Goal: Task Accomplishment & Management: Manage account settings

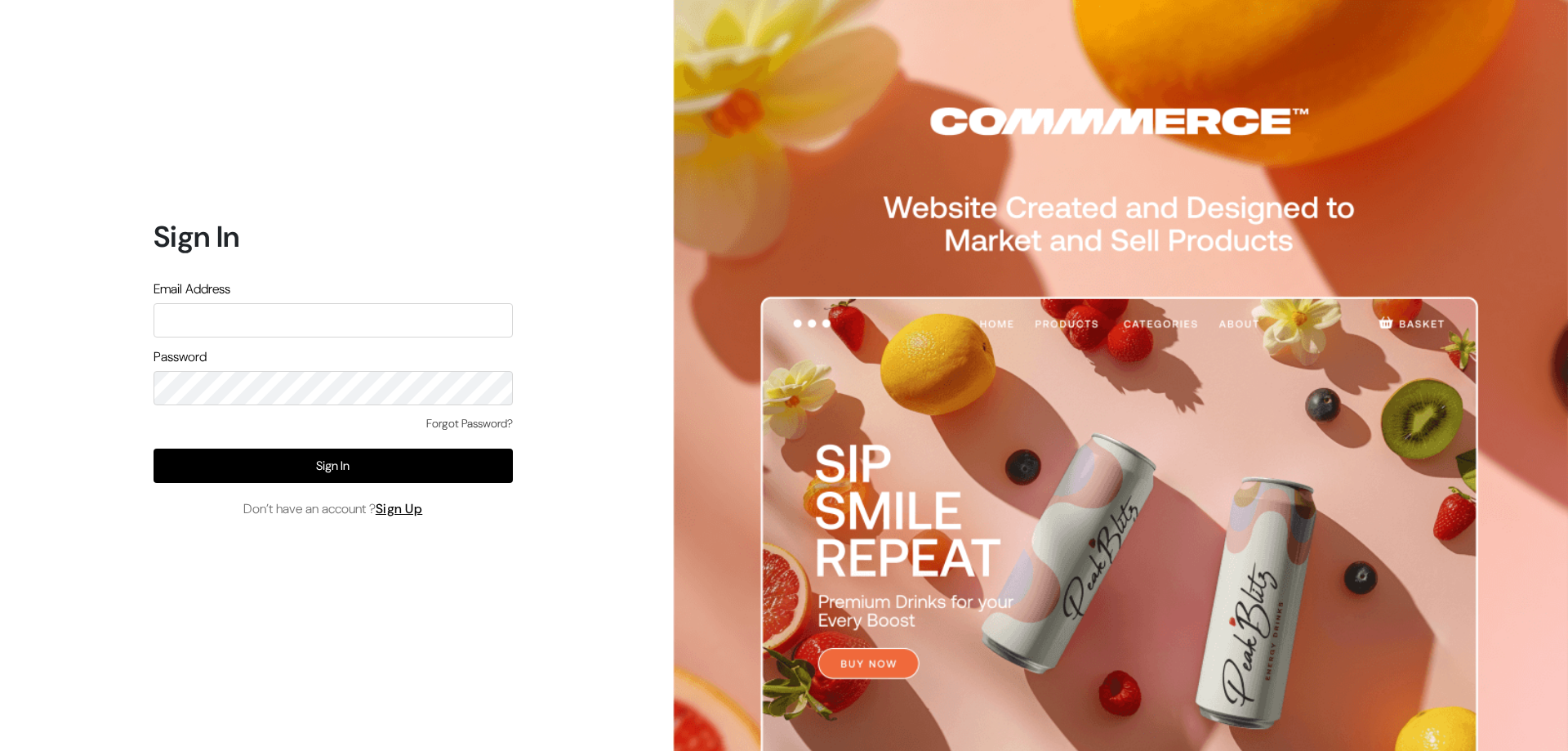
type input "refreshub@yahoo.com"
click at [464, 483] on div "Forgot Password? Sign In Don’t have an account ? Sign Up" at bounding box center [333, 467] width 359 height 104
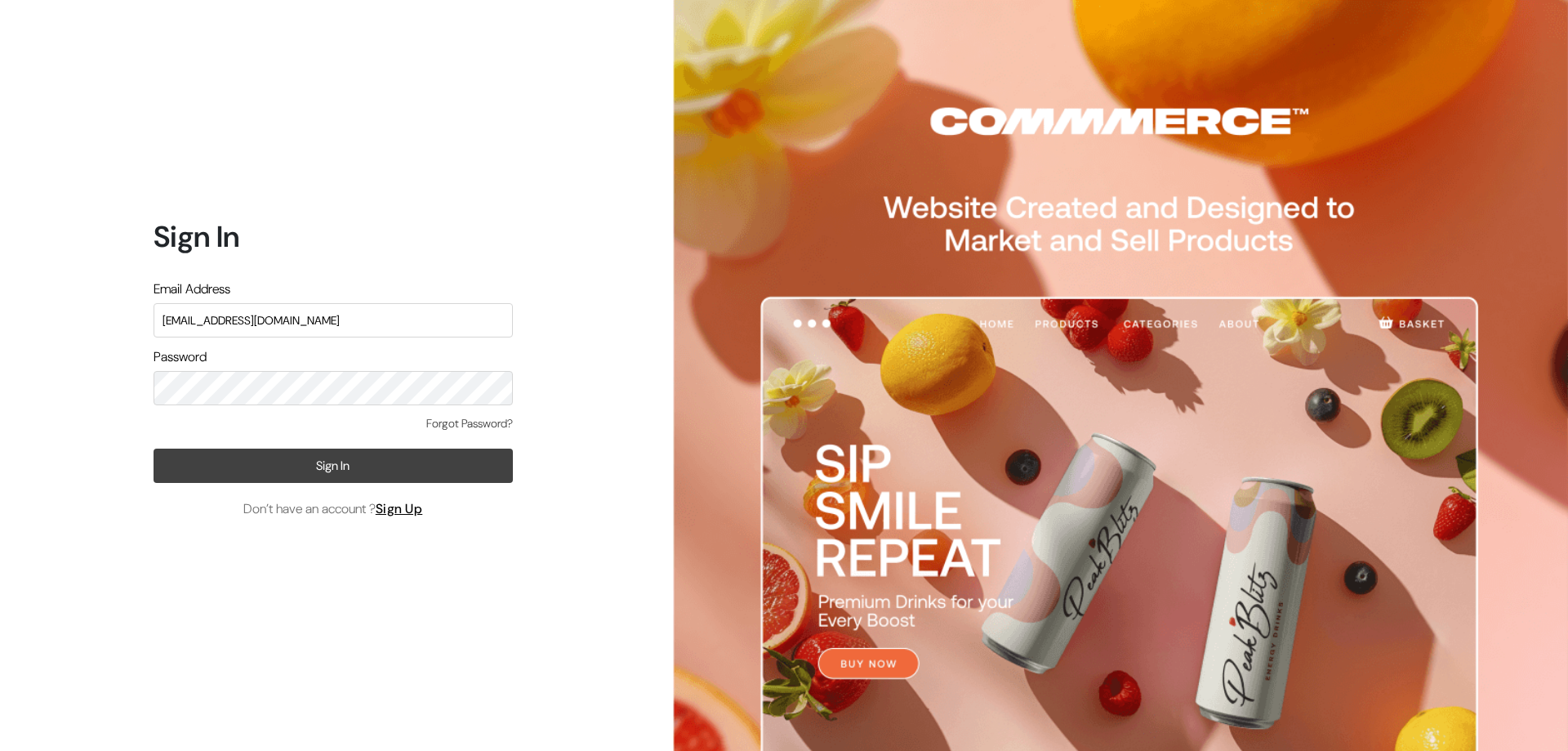
click at [465, 480] on button "Sign In" at bounding box center [333, 466] width 359 height 35
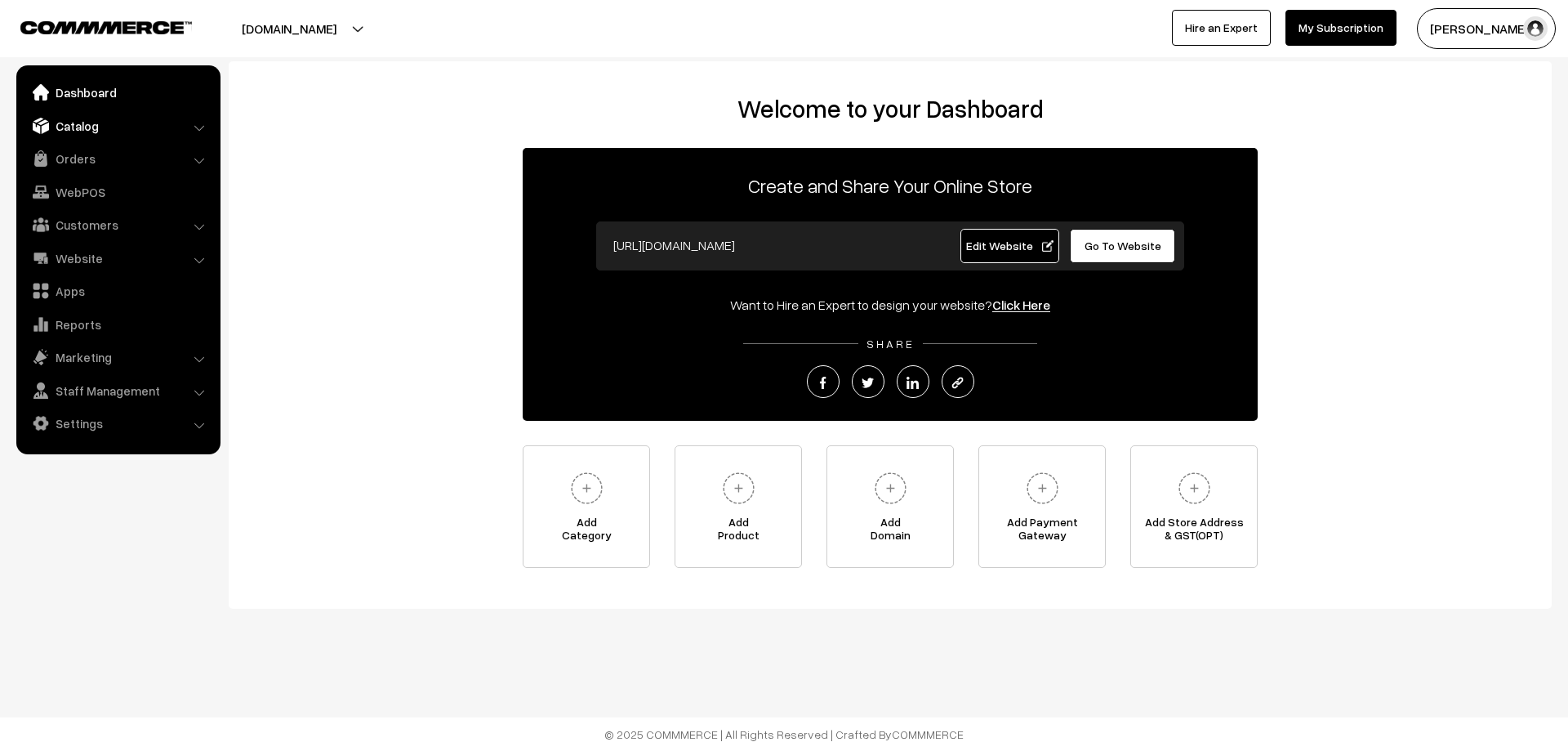
click at [93, 129] on link "Catalog" at bounding box center [117, 126] width 194 height 29
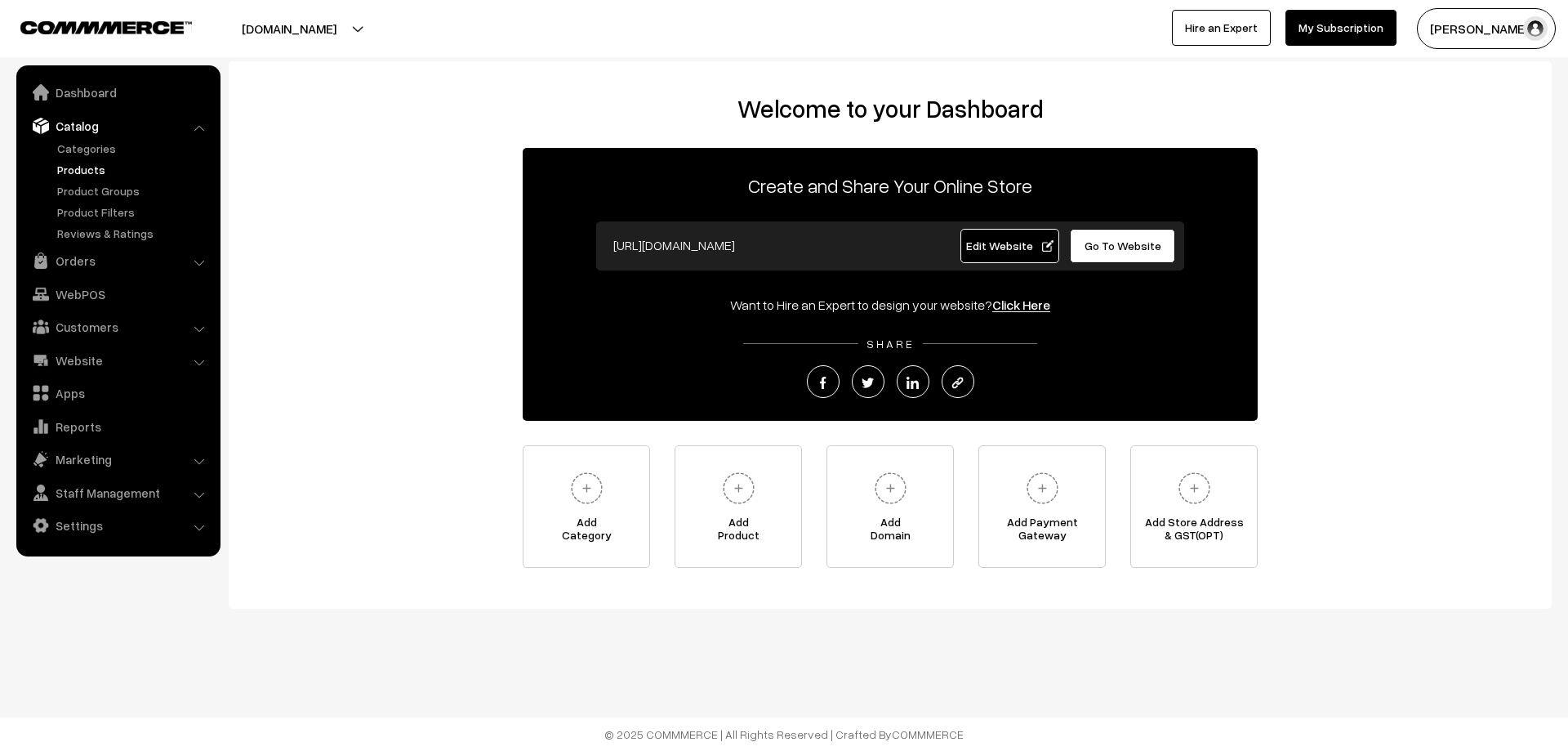
click at [84, 170] on link "Products" at bounding box center [134, 170] width 162 height 17
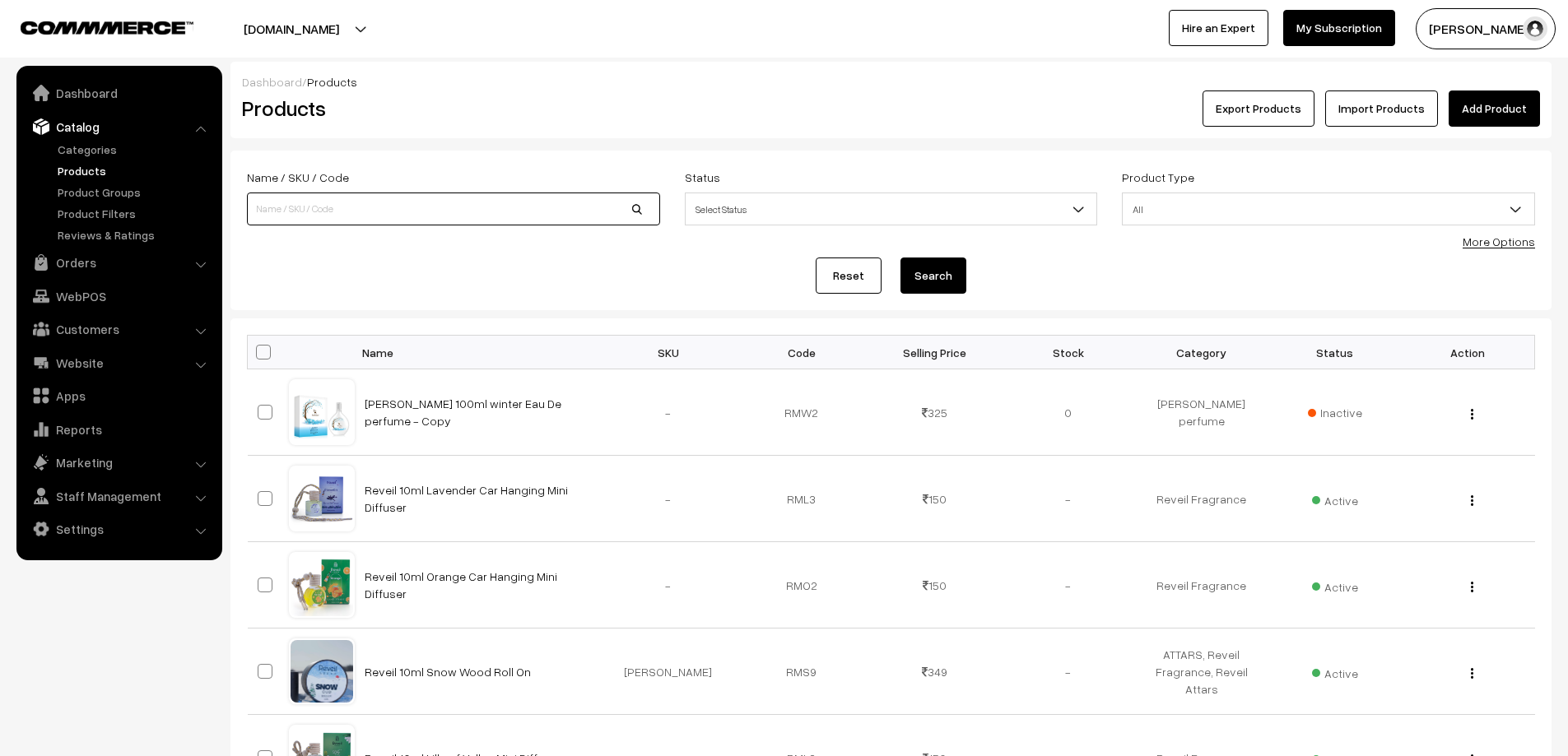
click at [370, 214] on input at bounding box center [454, 209] width 413 height 33
drag, startPoint x: 344, startPoint y: 199, endPoint x: 206, endPoint y: 199, distance: 138.0
click at [206, 199] on body "Thank you for showing interest. Our team will call you shortly. Close refreshub…" at bounding box center [784, 719] width 1568 height 1440
type input "dreamgir"
click at [901, 258] on button "Search" at bounding box center [934, 275] width 66 height 36
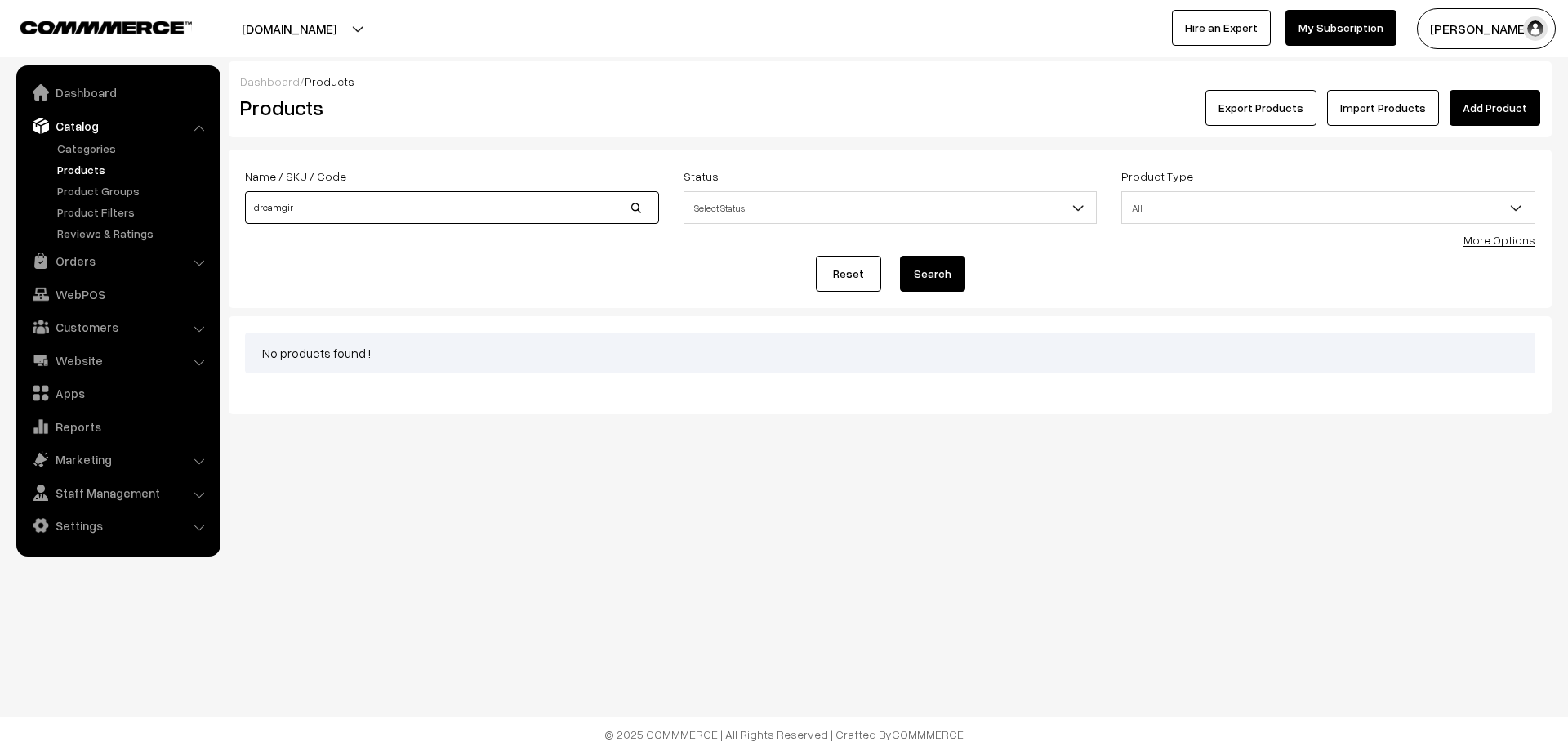
click at [347, 215] on input "dreamgir" at bounding box center [452, 208] width 415 height 33
type input "dream girl"
click at [900, 256] on button "Search" at bounding box center [933, 273] width 66 height 36
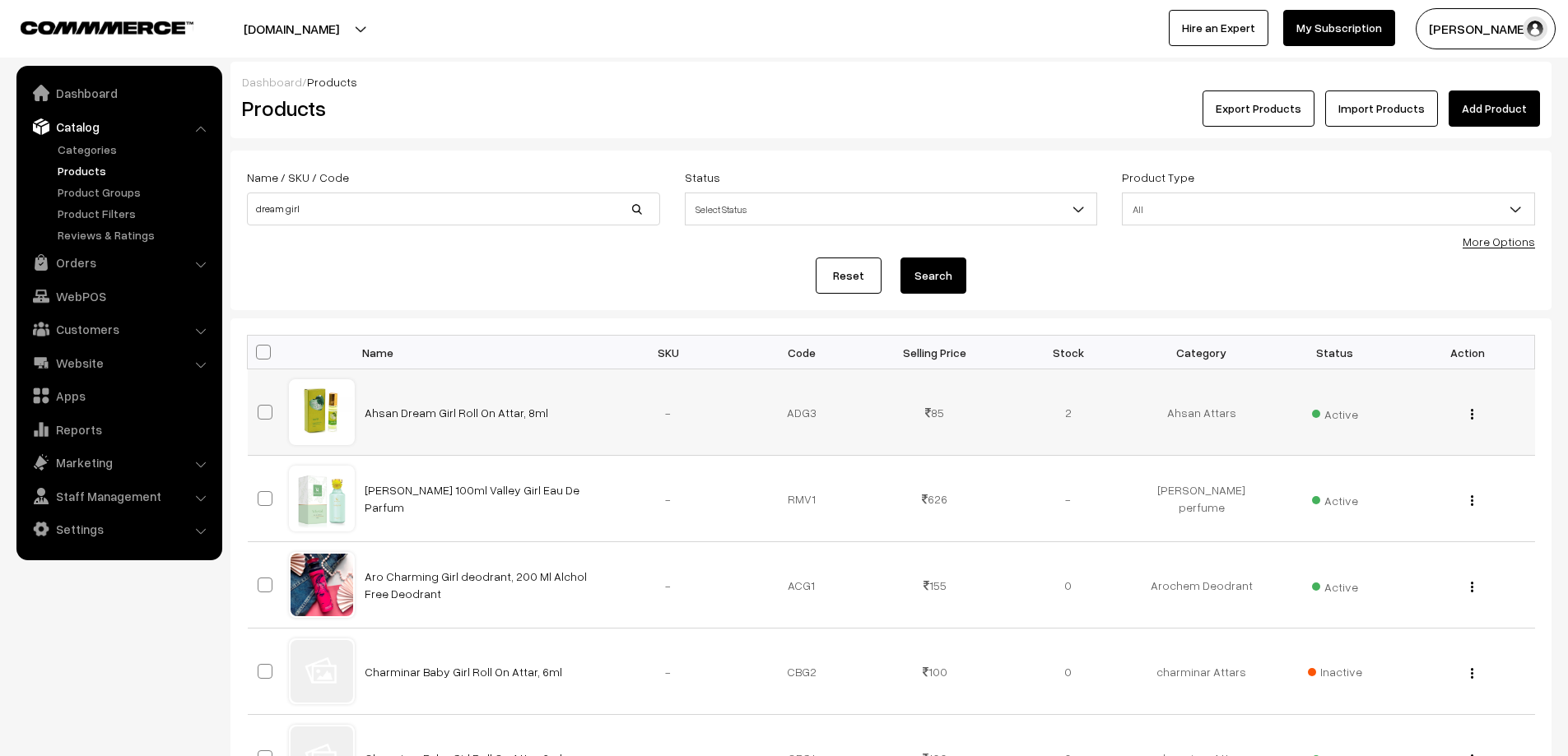
click at [1473, 414] on img "button" at bounding box center [1472, 415] width 3 height 11
click at [1438, 431] on link "View" at bounding box center [1399, 437] width 140 height 36
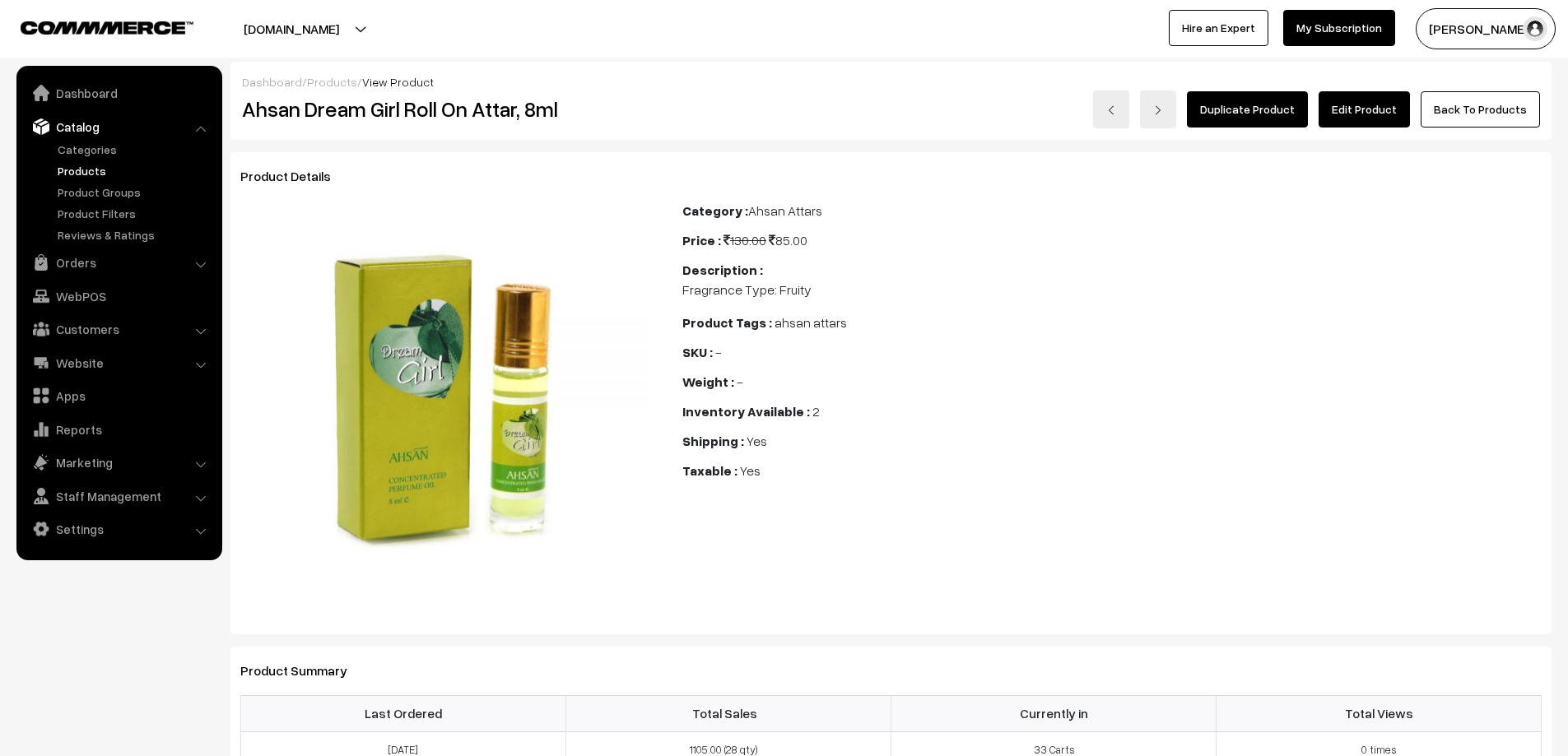
click at [1351, 107] on link "Edit Product" at bounding box center [1364, 109] width 92 height 36
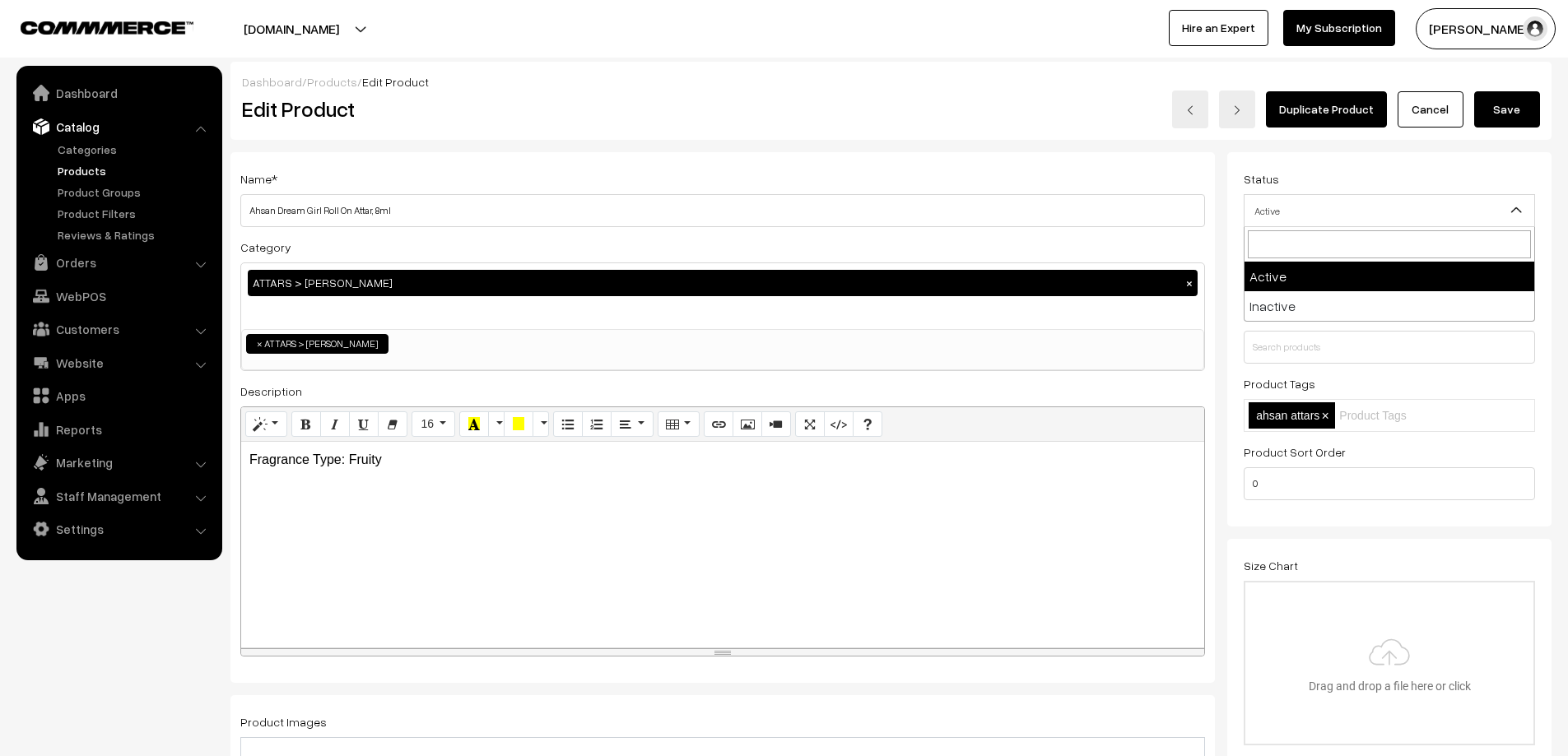
click at [1377, 223] on span "Active" at bounding box center [1390, 210] width 290 height 28
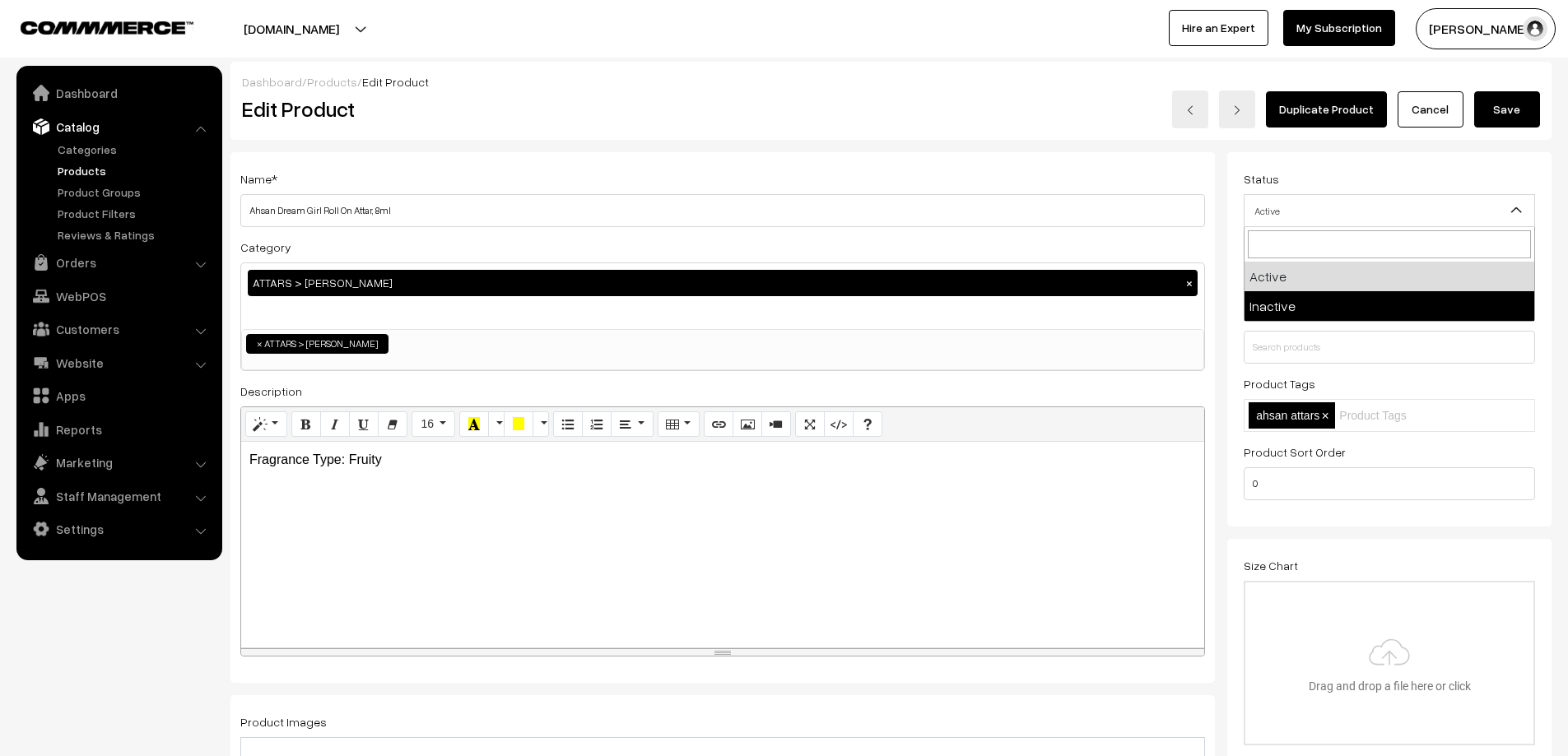
select select "2"
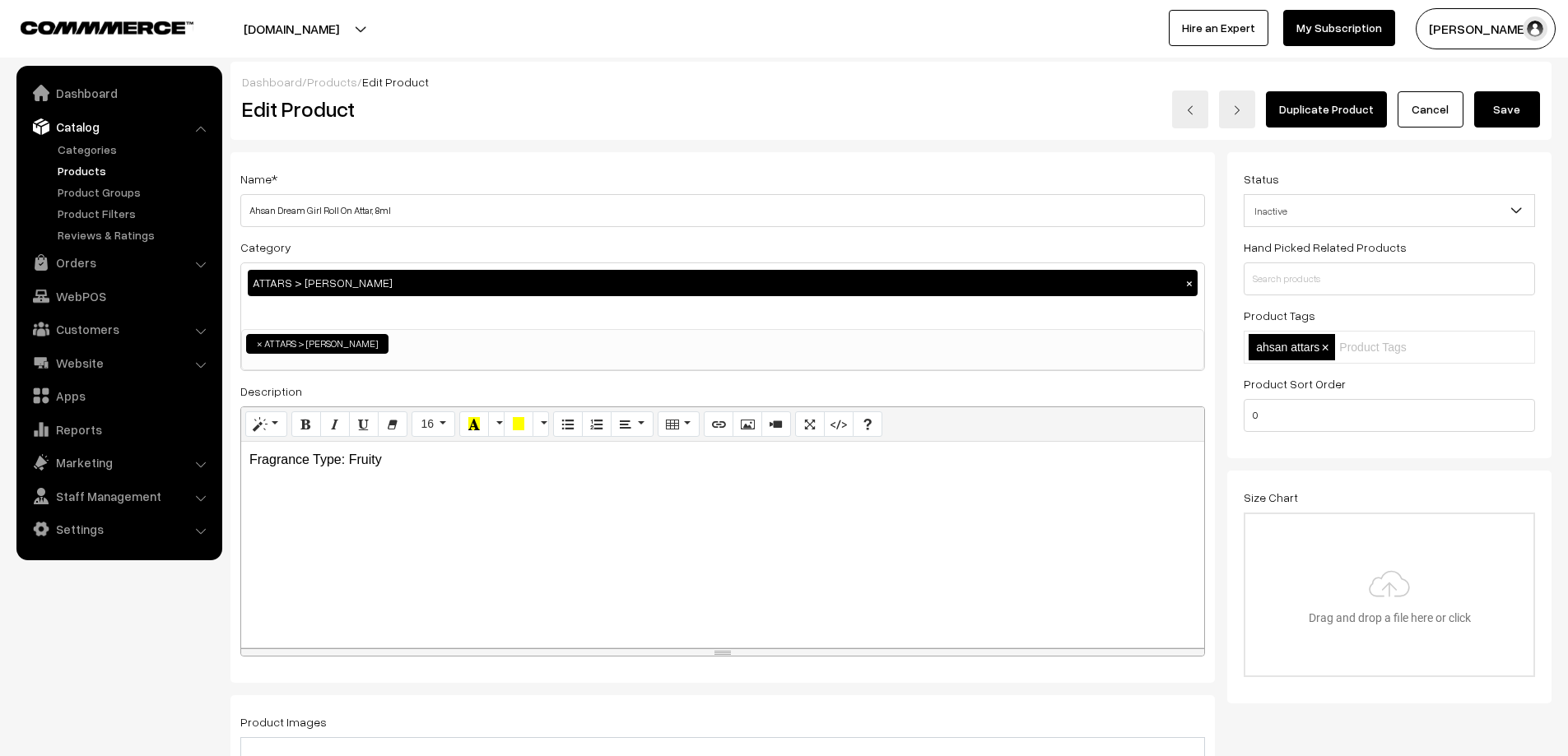
click at [1518, 114] on button "Save" at bounding box center [1507, 109] width 66 height 36
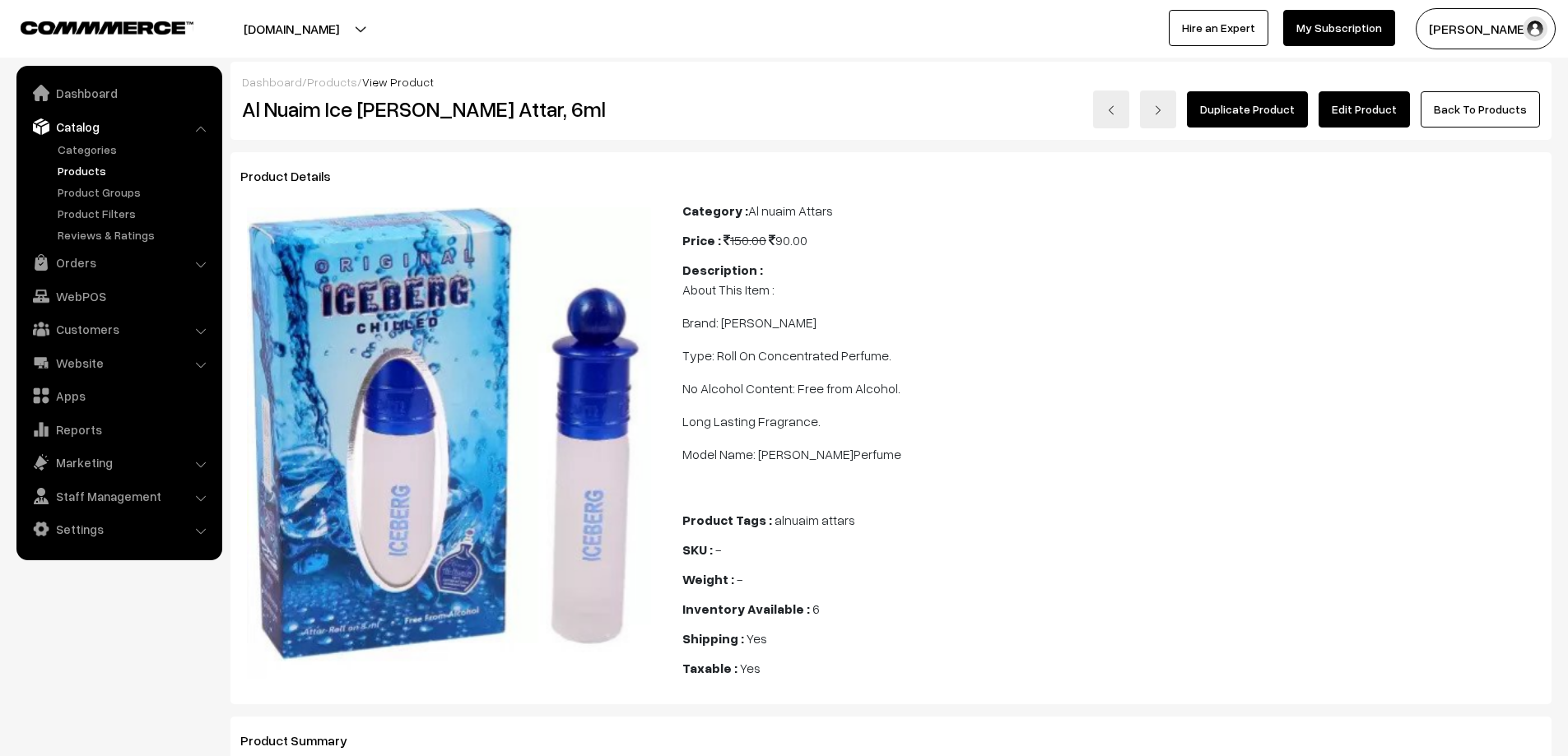
click at [1394, 104] on link "Edit Product" at bounding box center [1364, 109] width 92 height 36
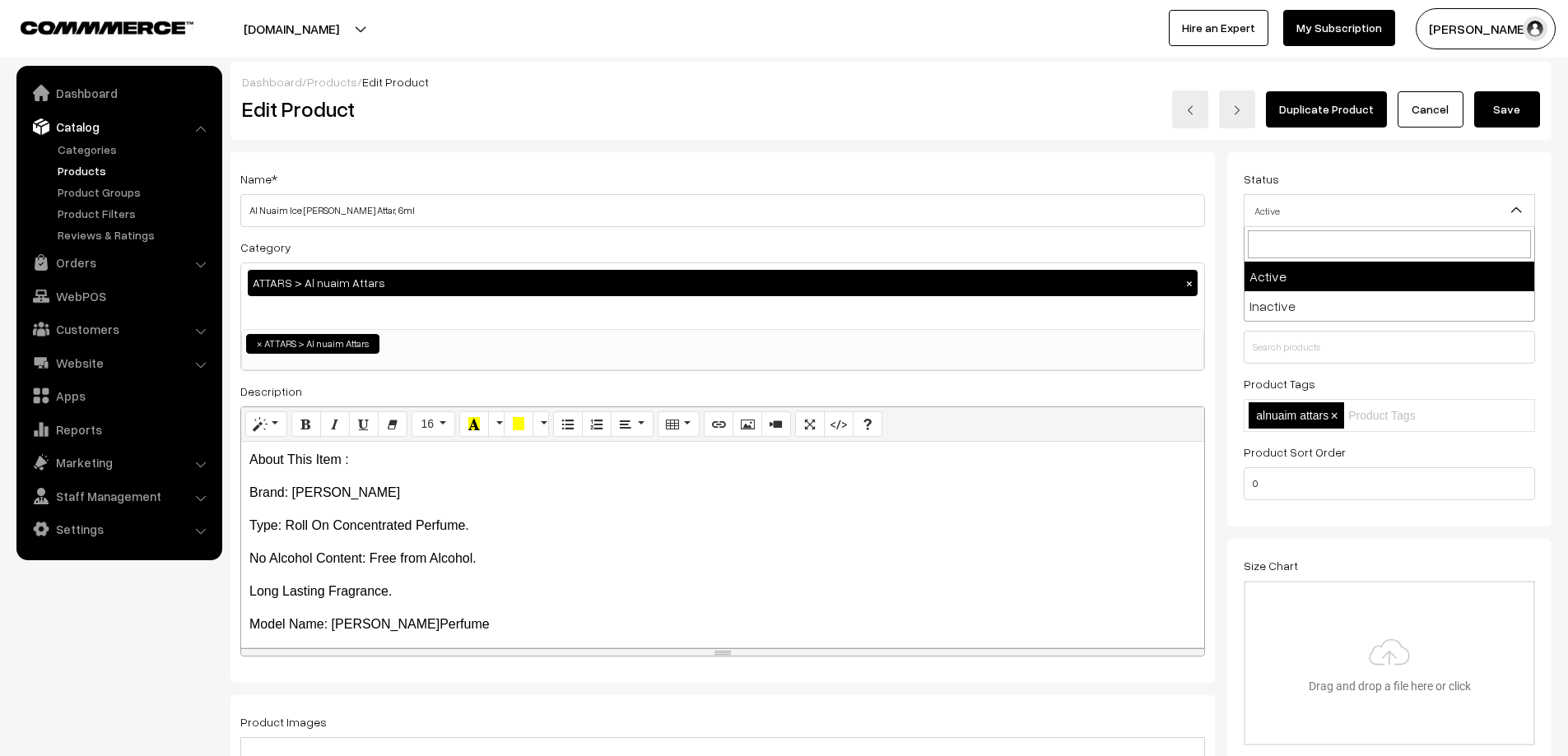
click at [1399, 195] on span "Active" at bounding box center [1389, 211] width 291 height 33
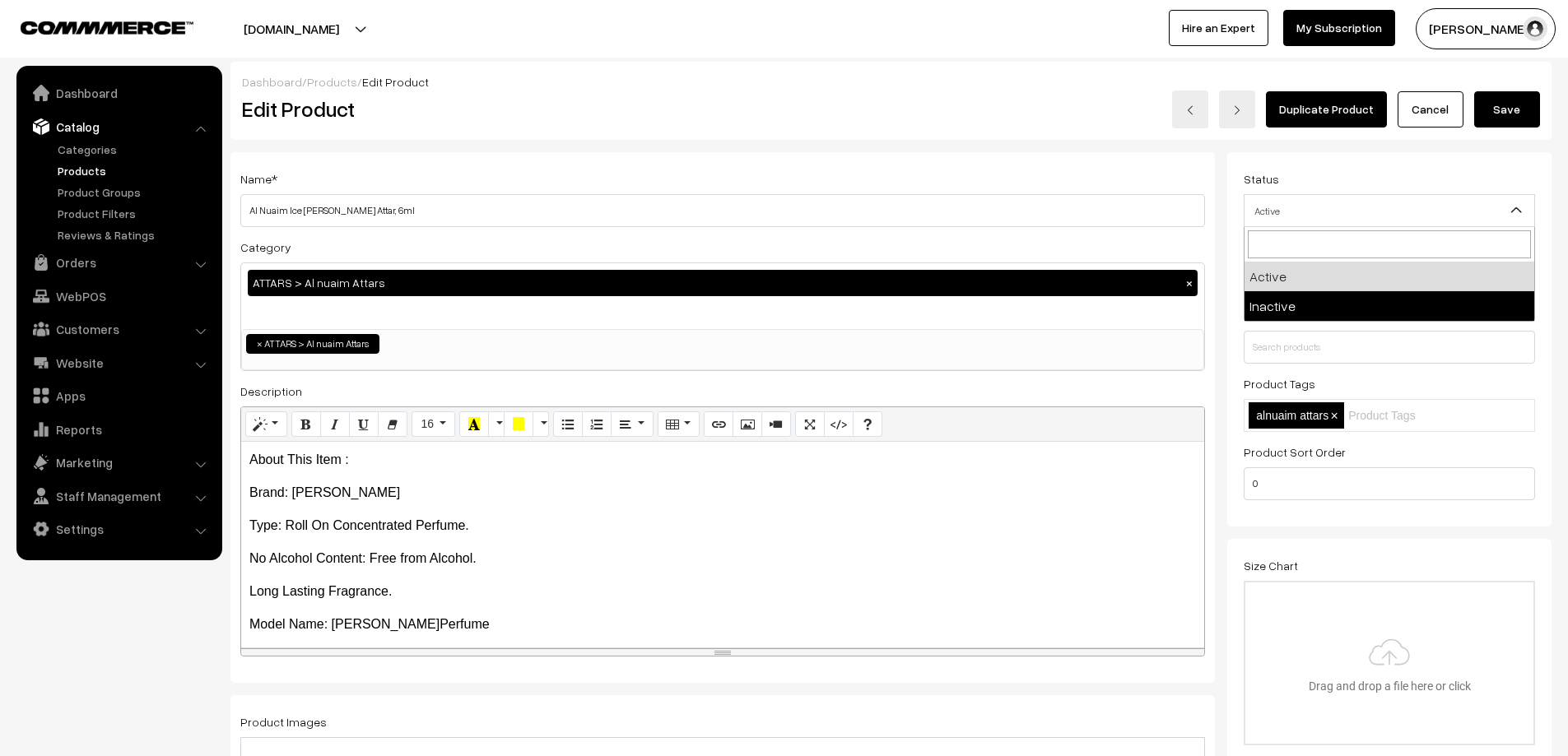
select select "2"
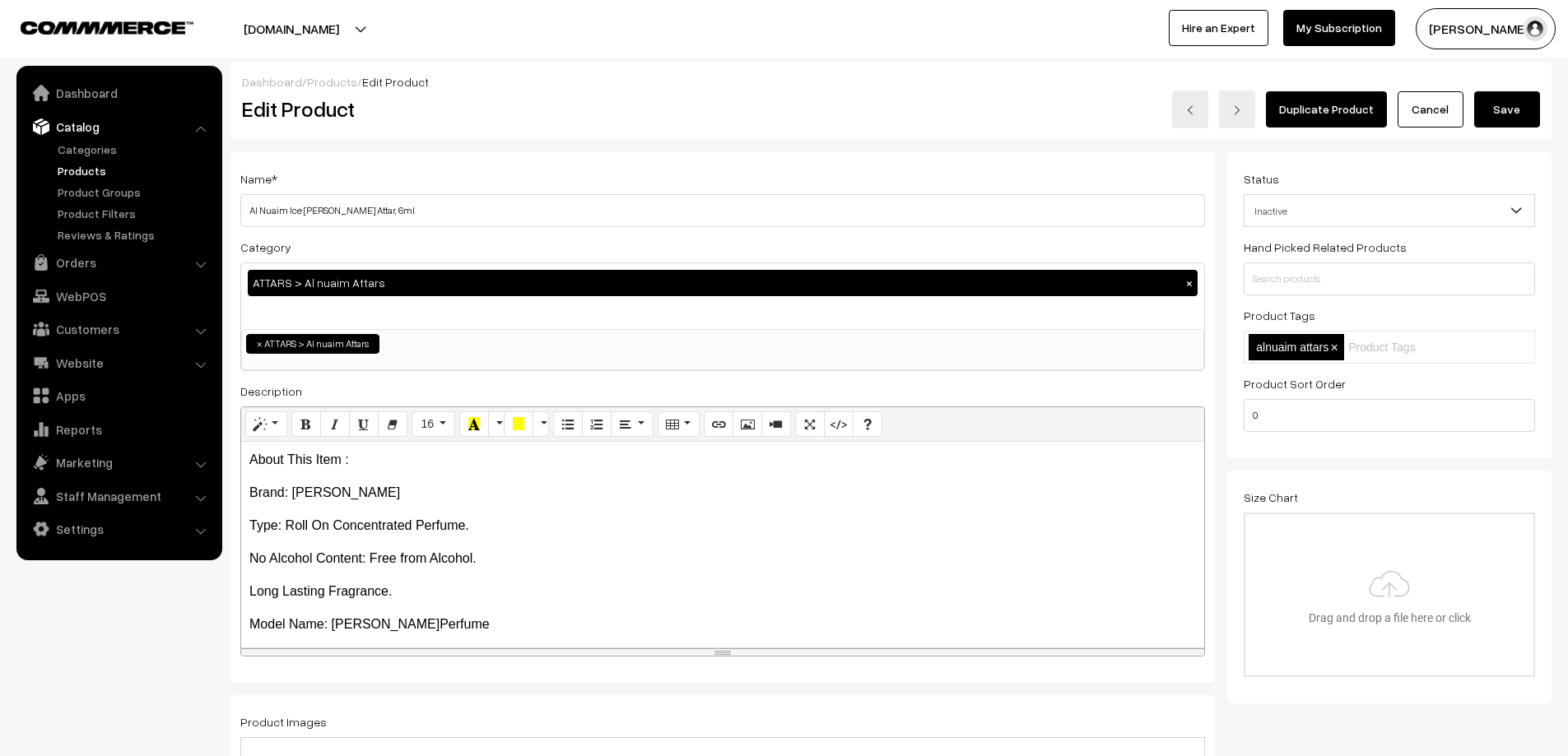
click at [1522, 116] on button "Save" at bounding box center [1507, 109] width 66 height 36
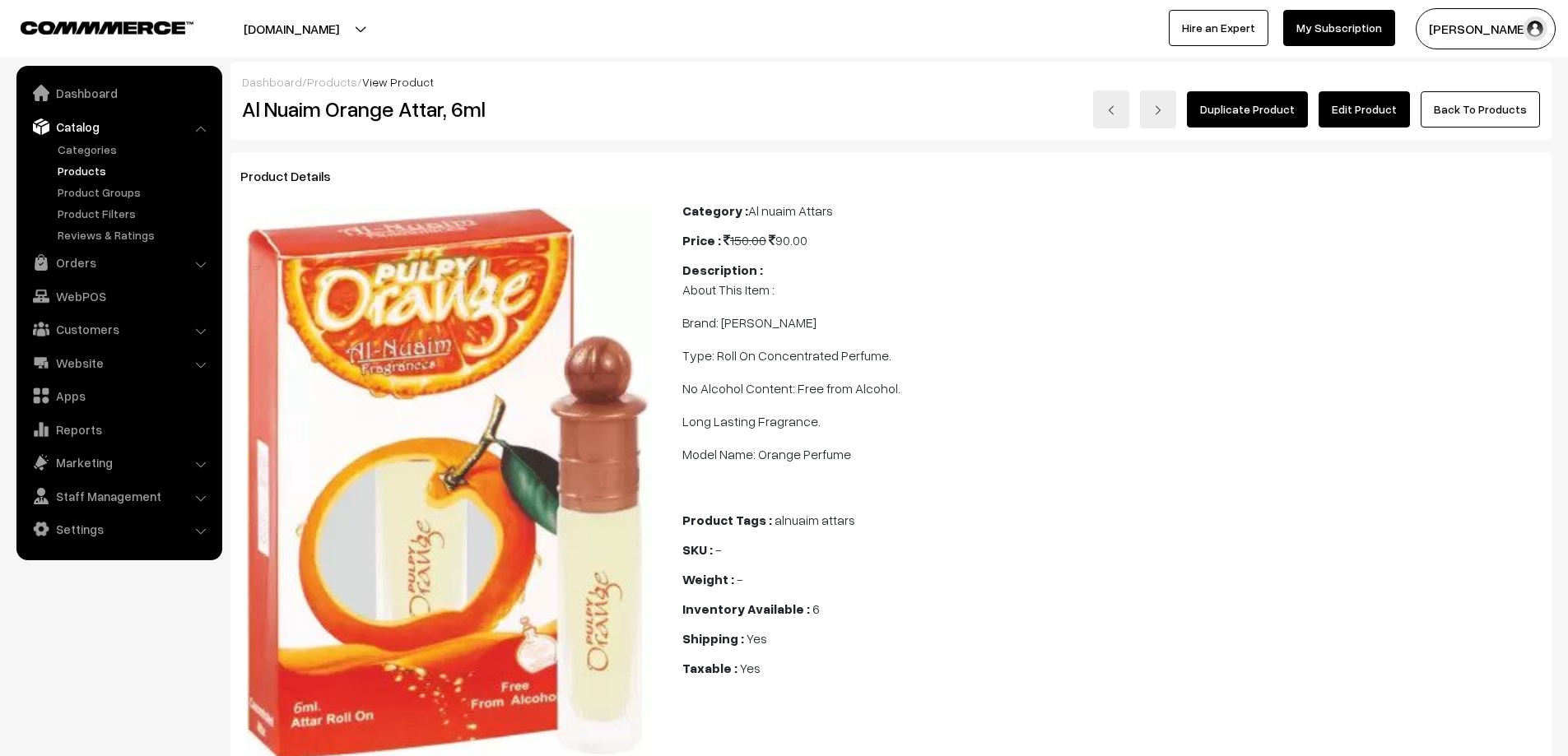
click at [1364, 109] on link "Edit Product" at bounding box center [1364, 109] width 92 height 36
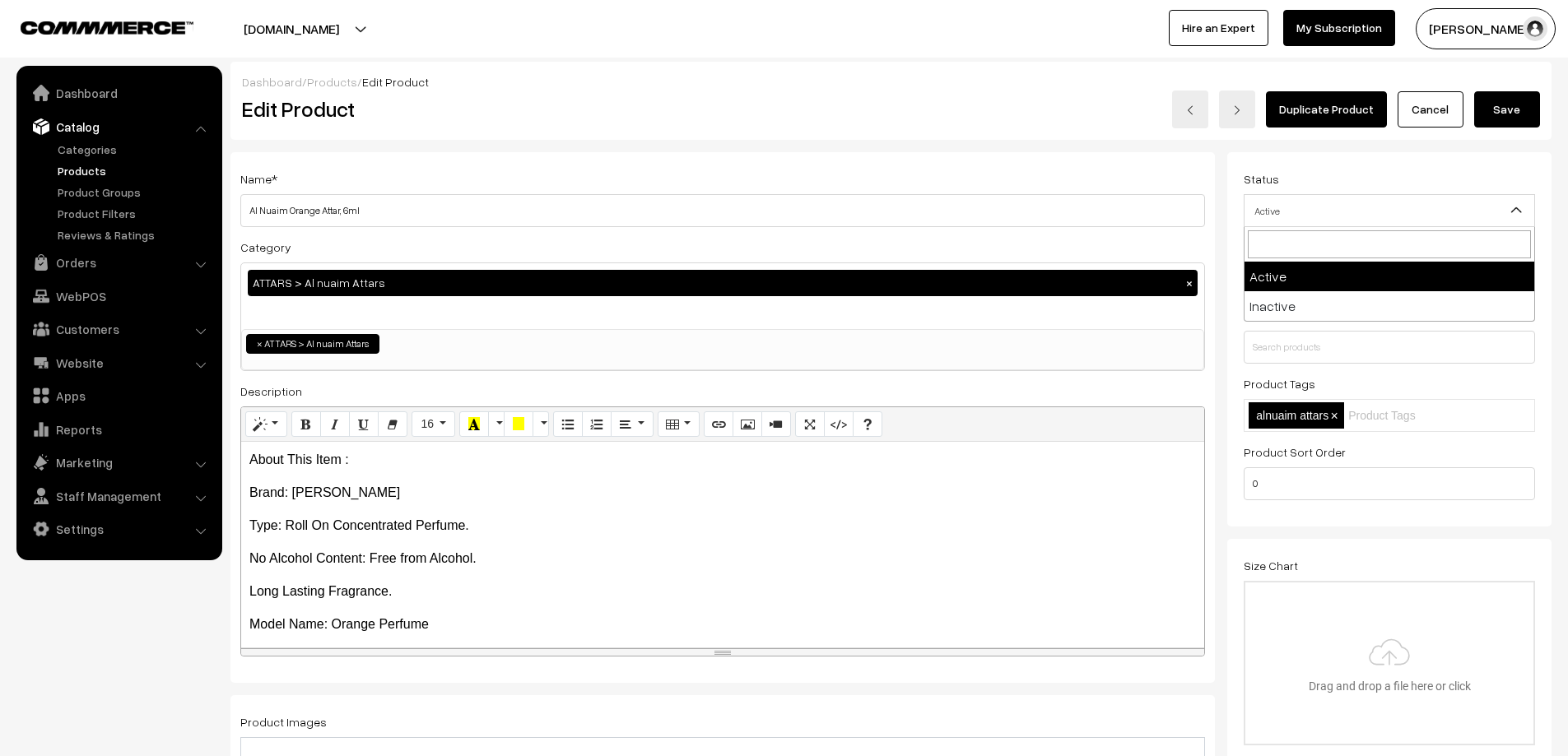
click at [1391, 198] on span "Active" at bounding box center [1390, 210] width 290 height 28
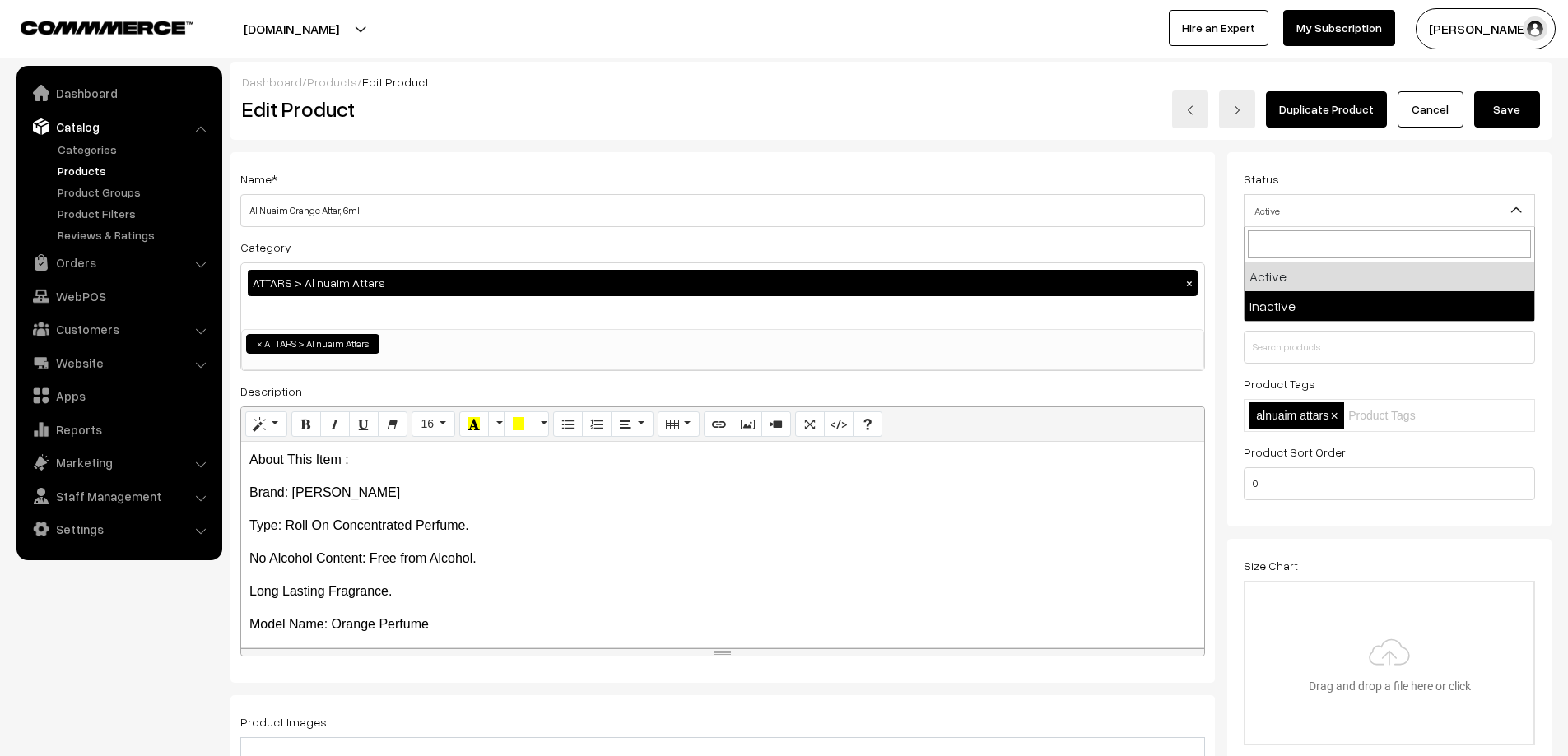
select select "2"
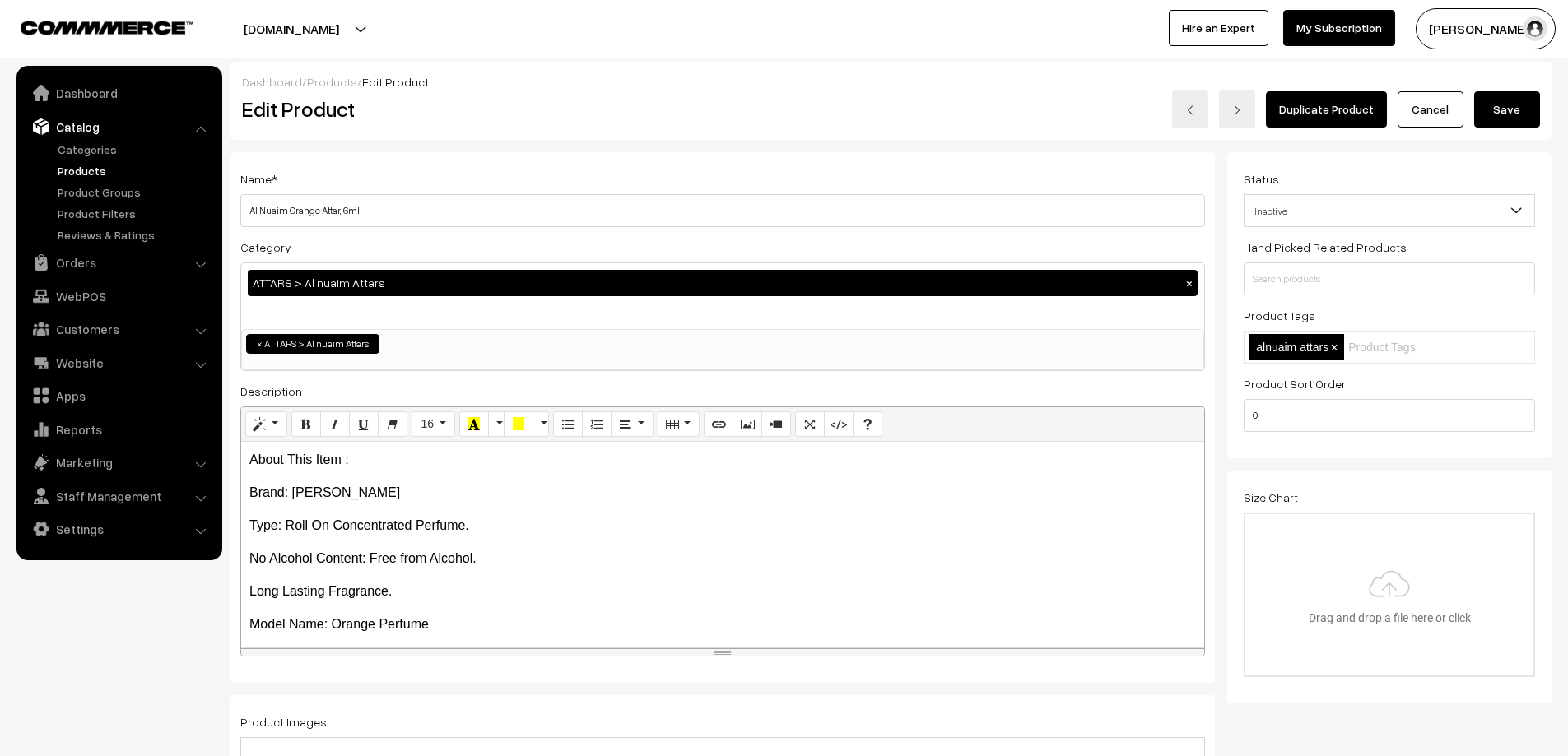
click at [1509, 117] on button "Save" at bounding box center [1507, 109] width 66 height 36
